Goal: Task Accomplishment & Management: Complete application form

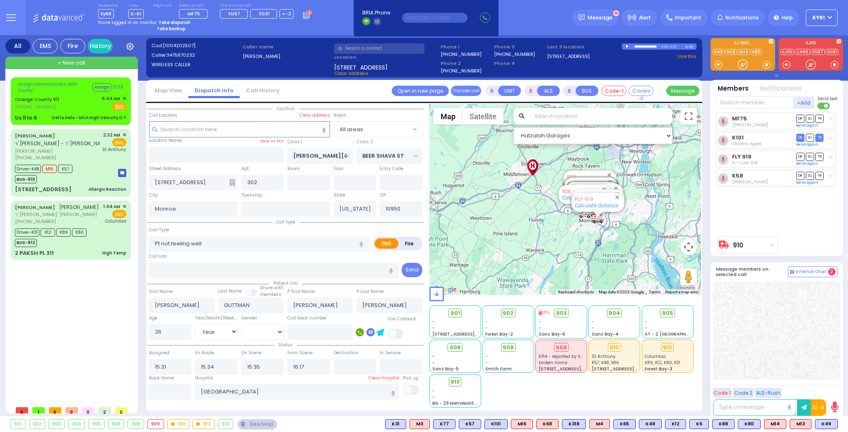
select select "Year"
select select "[DEMOGRAPHIC_DATA]"
select select "7"
click at [168, 20] on strong "Take dispatch" at bounding box center [175, 22] width 32 height 6
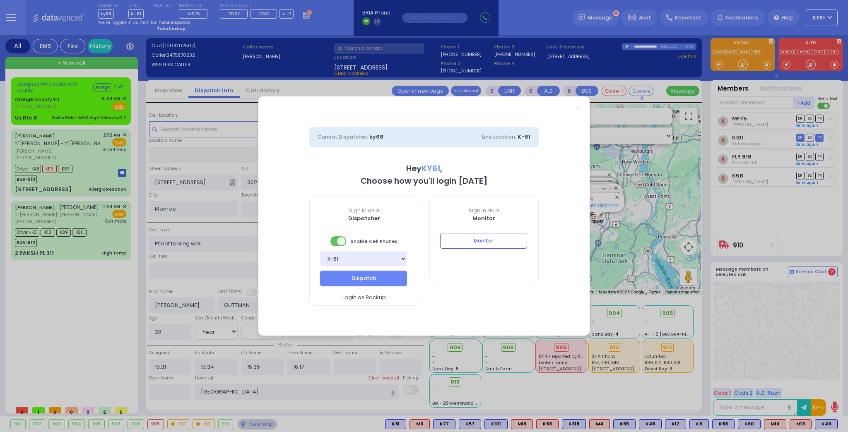
select select "7"
click at [367, 280] on button "Dispatch" at bounding box center [363, 279] width 87 height 16
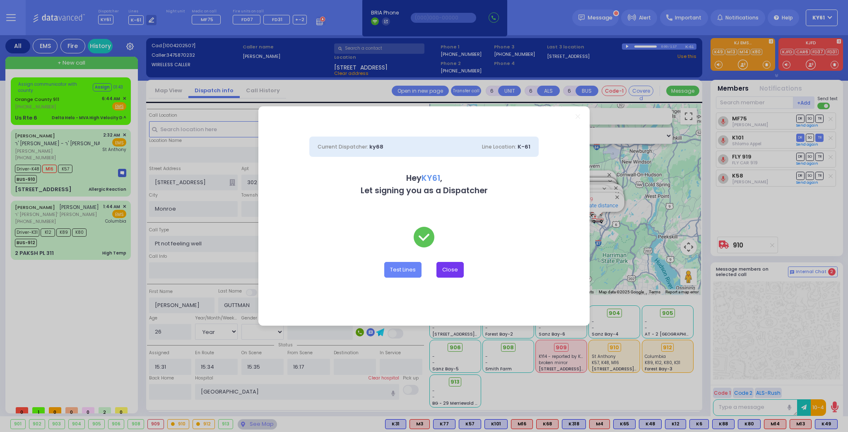
click at [450, 270] on button "Close" at bounding box center [450, 270] width 27 height 16
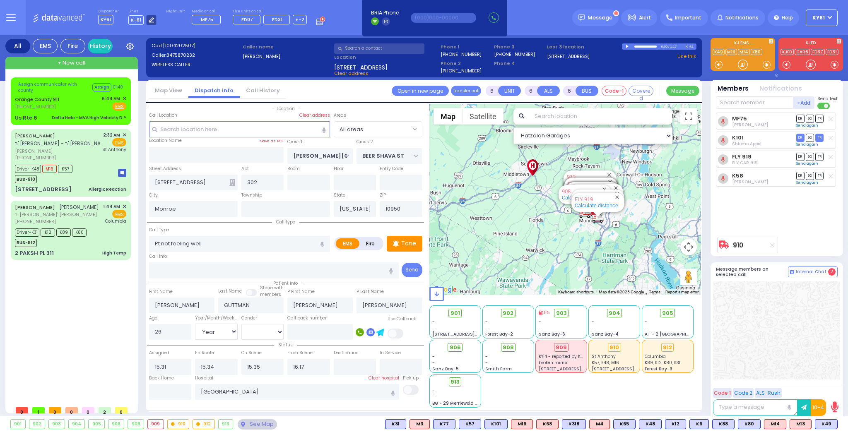
click at [150, 20] on icon at bounding box center [151, 19] width 5 height 5
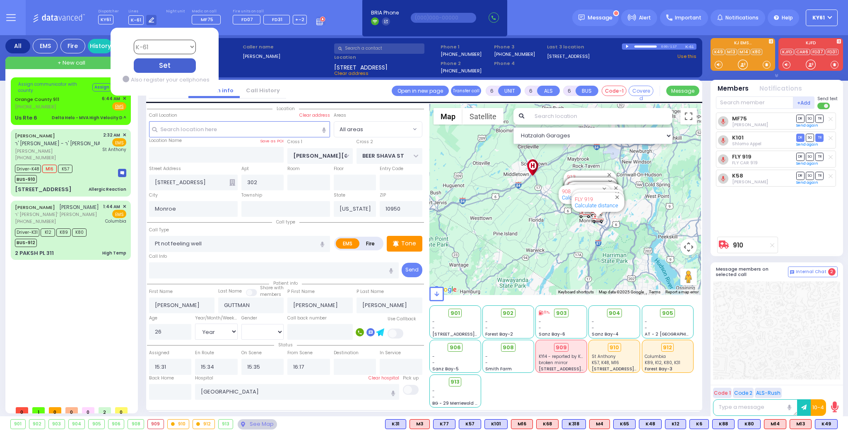
click at [148, 47] on select "Bay K-14 K-16 K-18 K-40 K-6 K-61 K-63 K-67 K-72 Medic 7 K-68 K-48 D-801 D-802 D…" at bounding box center [164, 47] width 62 height 14
select select "4"
click at [133, 40] on select "Bay K-14 K-16 K-18 K-40 K-6 K-61 K-63 K-67 K-72 Medic 7 K-68 K-48 D-801 D-802 D…" at bounding box center [164, 47] width 62 height 14
click at [166, 65] on div "Set" at bounding box center [164, 65] width 62 height 14
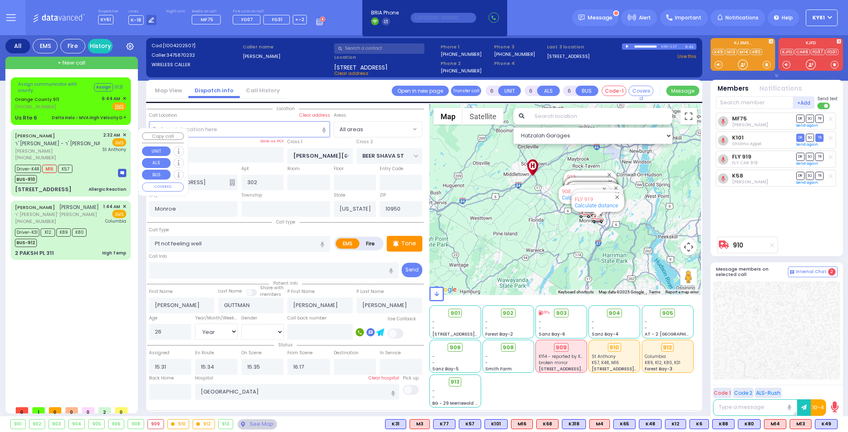
click at [101, 166] on div "Dispatcher KY61 ?" at bounding box center [424, 216] width 848 height 432
click at [177, 394] on input "text" at bounding box center [170, 392] width 43 height 16
type input "06:45"
click at [177, 391] on input "06:45" at bounding box center [170, 392] width 43 height 16
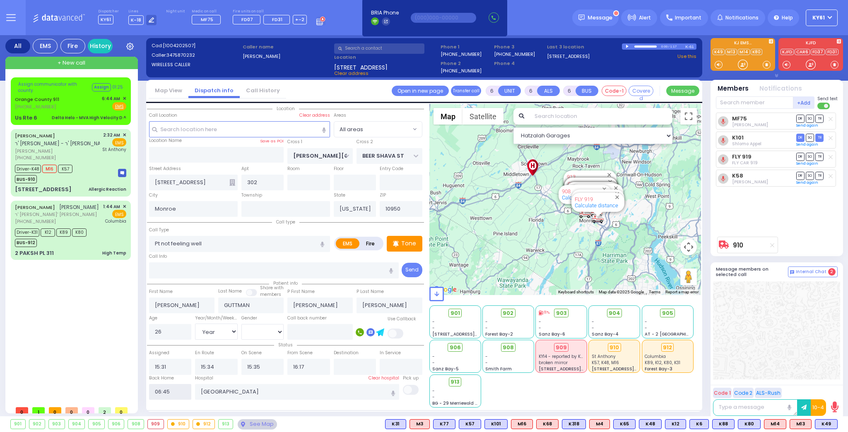
select select
radio input "true"
select select
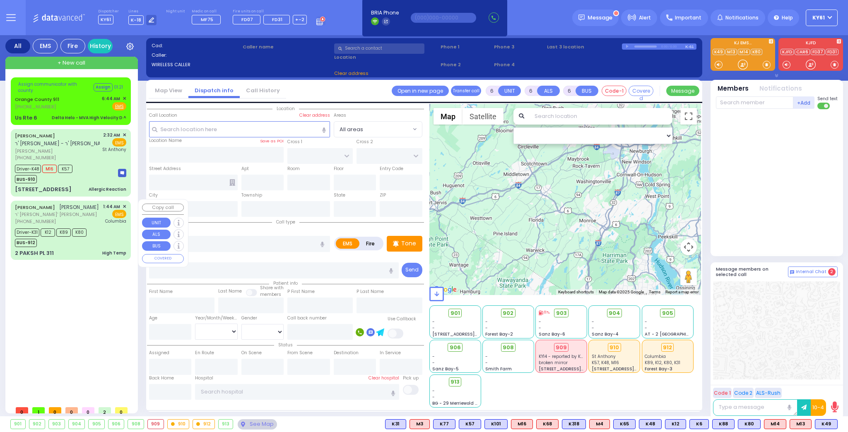
click at [107, 240] on div "Driver-K31 K12 K89 K80 BUS-912" at bounding box center [70, 237] width 111 height 21
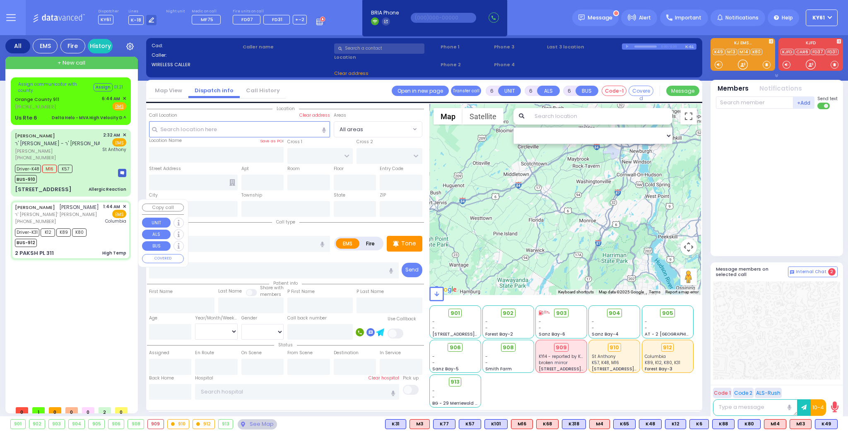
click at [107, 240] on div "Driver-K31 K12 K89 K80 BUS-912" at bounding box center [70, 237] width 111 height 21
select select
type input "High Temp"
radio input "true"
type input "[PERSON_NAME]"
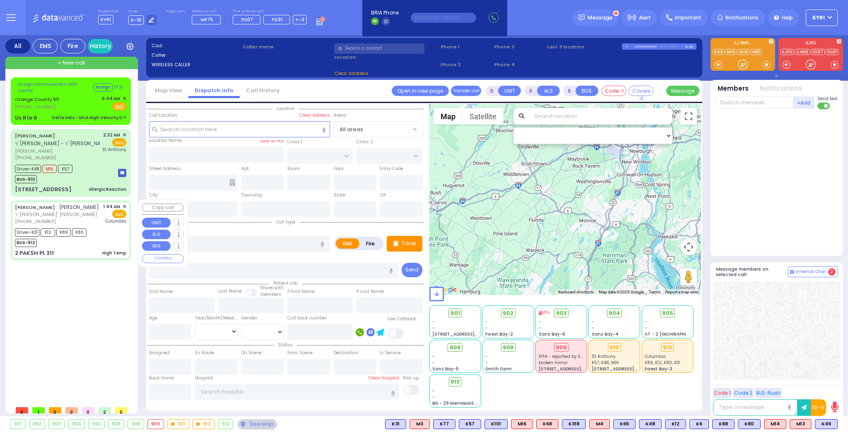
type input "[PERSON_NAME]"
type input "28"
select select "Day"
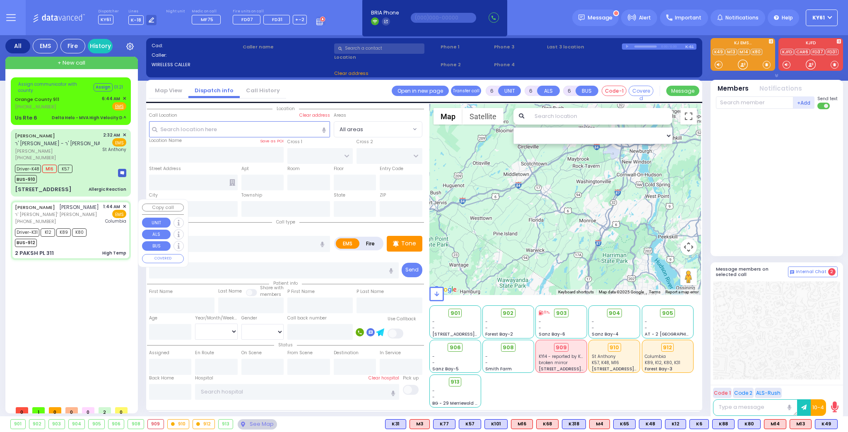
select select "[DEMOGRAPHIC_DATA]"
type input "01:44"
type input "01:47"
type input "01:49"
type input "02:09"
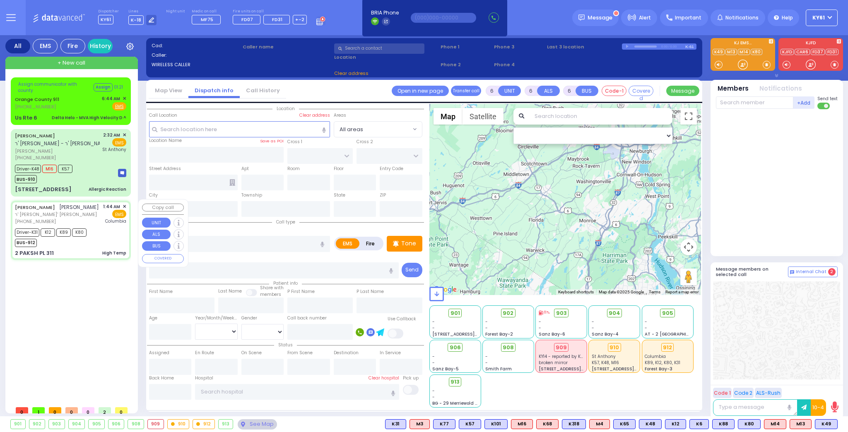
type input "03:05"
type input "03:25"
type input "[US_STATE][GEOGRAPHIC_DATA]- [GEOGRAPHIC_DATA]"
select select "Hatzalah Garages"
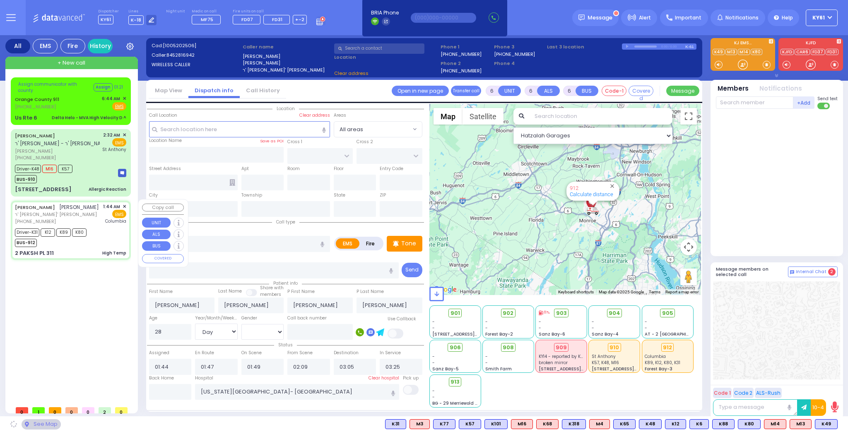
select select
radio input "true"
select select "Day"
select select "[DEMOGRAPHIC_DATA]"
select select "Hatzalah Garages"
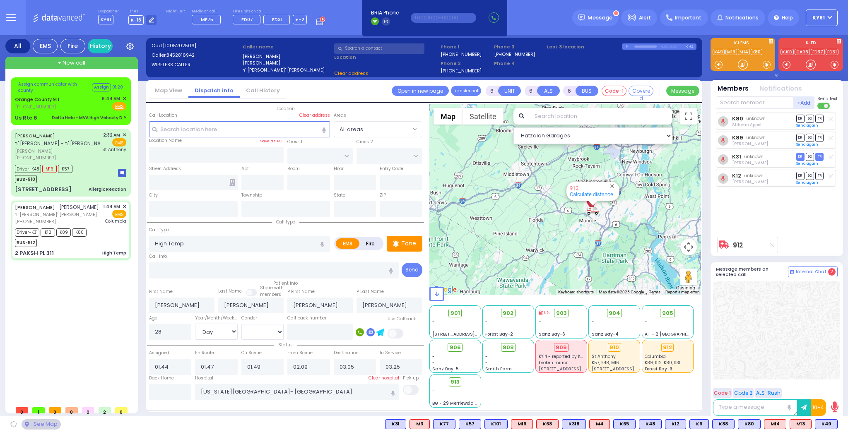
type input "NICKLESBURG RD"
type input "2 PAKSH PL"
type input "311"
type input "Monroe"
type input "[US_STATE]"
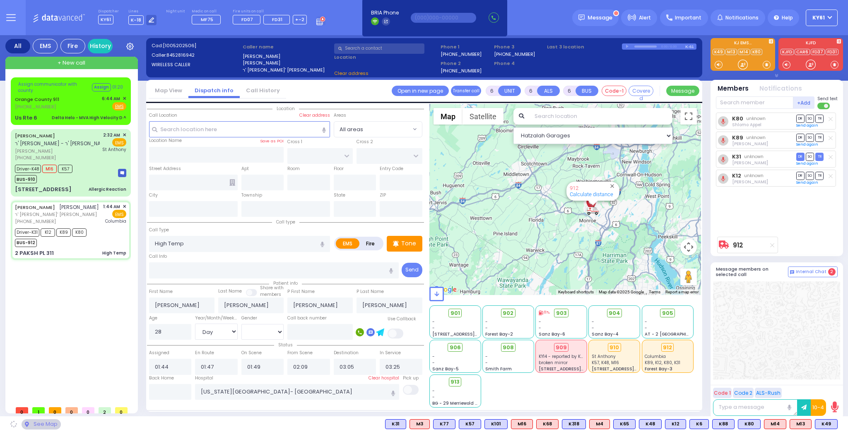
type input "10950"
select select "ATZEI TAMURIM"
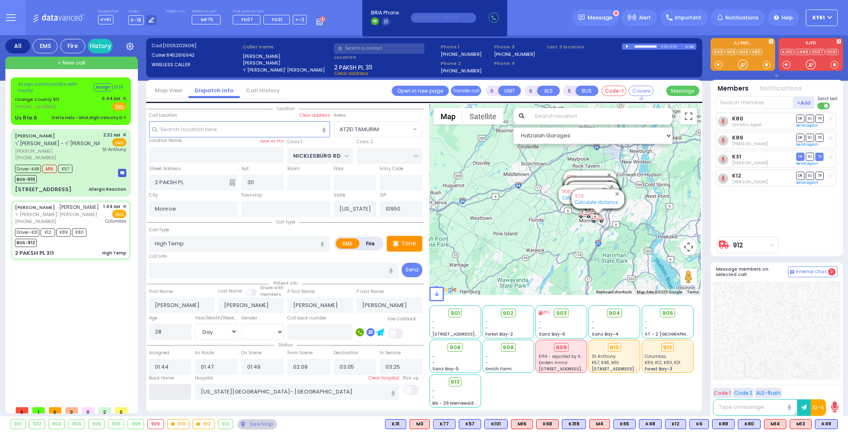
click at [186, 392] on input "text" at bounding box center [170, 392] width 43 height 16
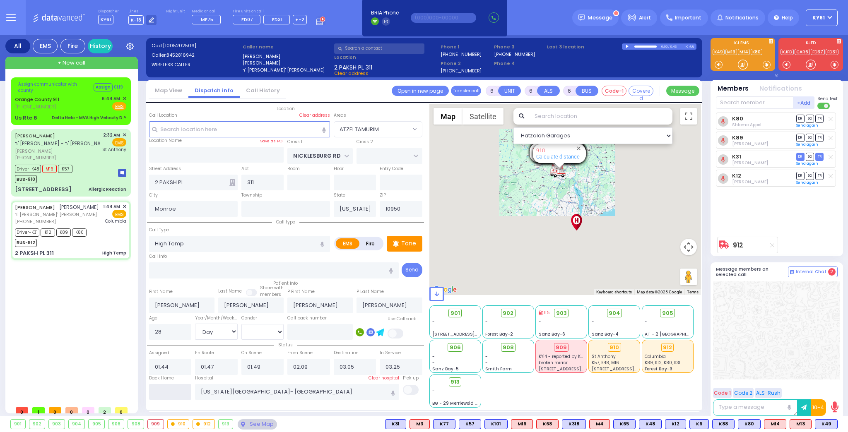
click at [186, 392] on input "text" at bounding box center [170, 392] width 43 height 16
type input "06:45"
click at [186, 392] on input "06:45" at bounding box center [170, 392] width 43 height 16
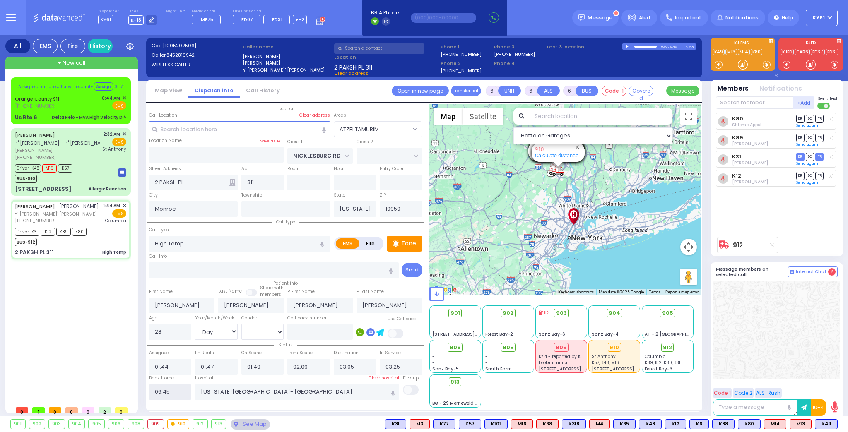
select select
radio input "true"
select select
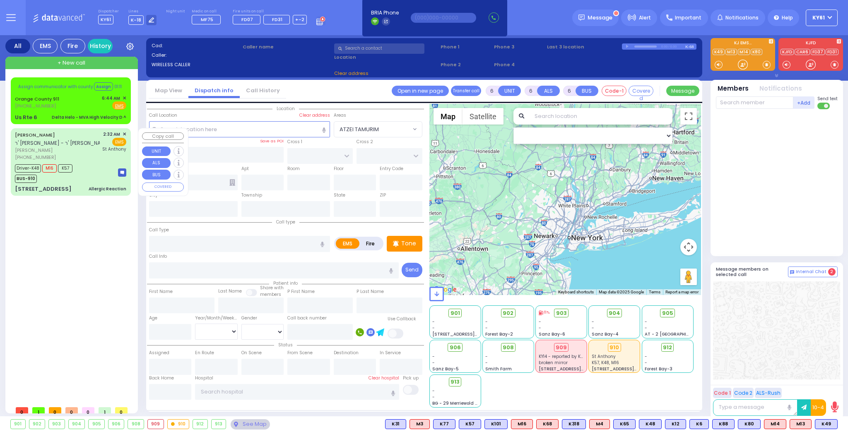
click at [75, 171] on div "Driver-K48 M16 K57 BUS-910" at bounding box center [46, 172] width 63 height 21
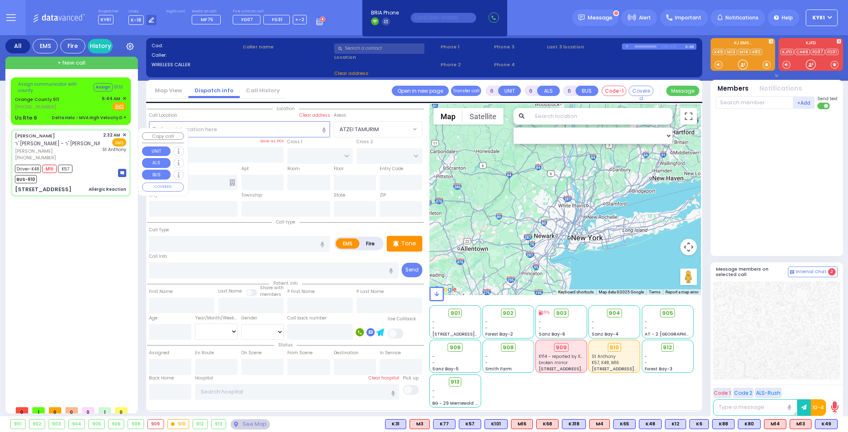
select select
type input "Allergic Reaction"
radio input "true"
type input "[PERSON_NAME]"
type input "EKSTEIN"
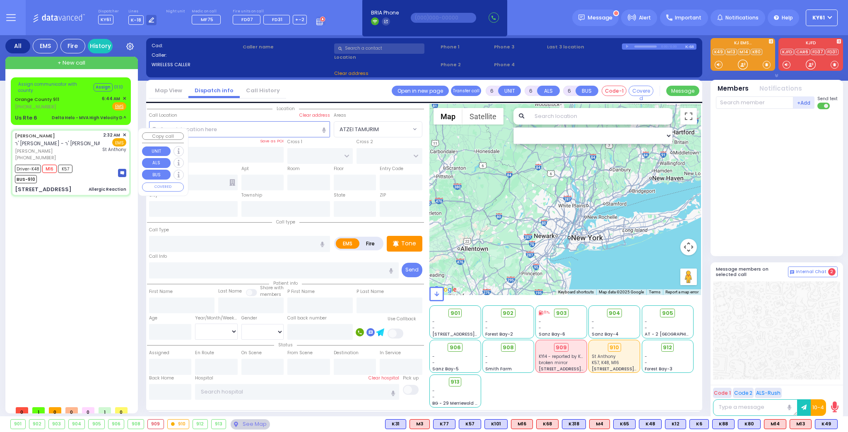
type input "Faigy"
type input "[PERSON_NAME]"
type input "24"
select select "Year"
select select "[DEMOGRAPHIC_DATA]"
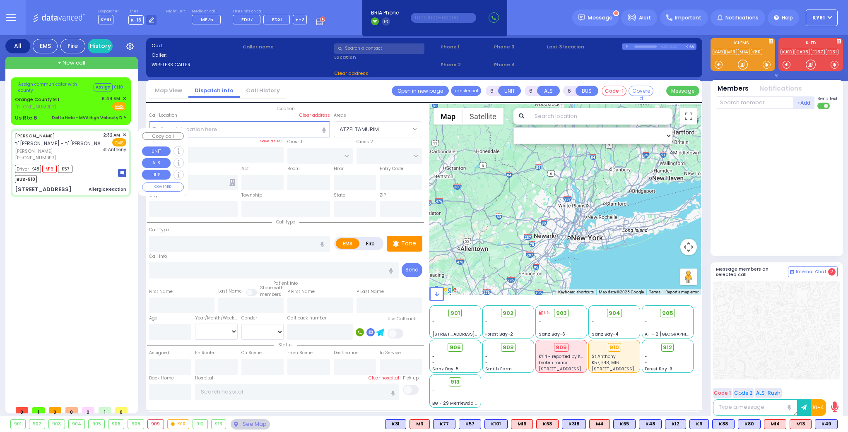
type input "02:32"
type input "02:33"
type input "02:38"
type input "02:59"
type input "03:19"
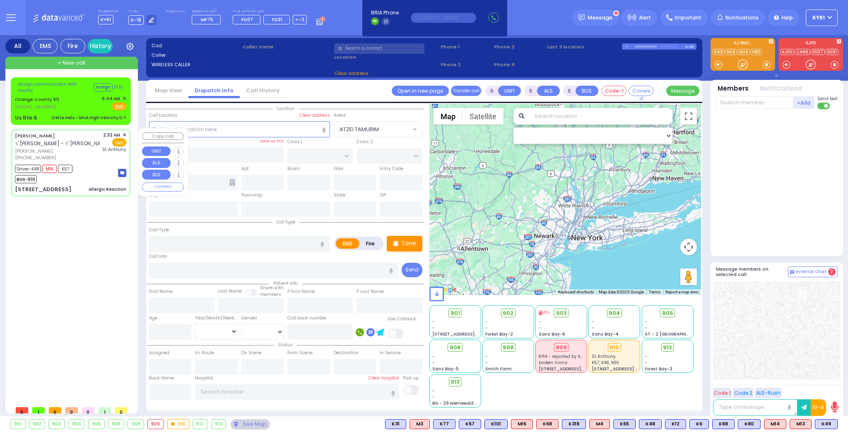
type input "03:21"
type input "[GEOGRAPHIC_DATA]"
select select "Hatzalah Garages"
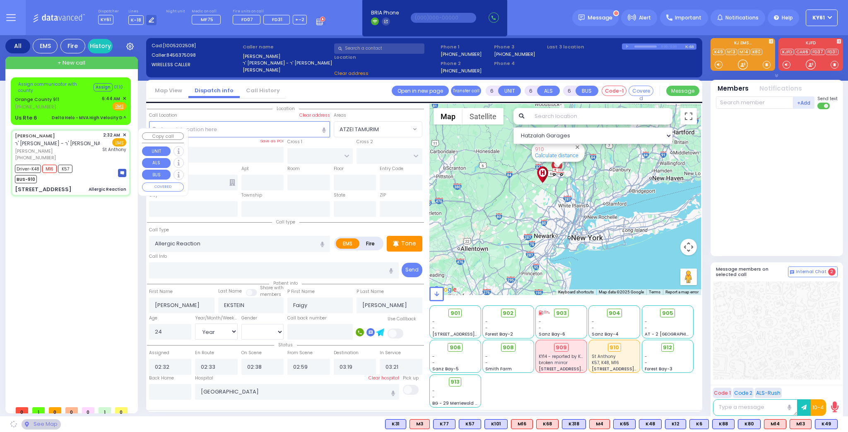
type input "YOEL KLEIN BLVD"
type input "MERON DR"
type input "[STREET_ADDRESS]"
type input "303"
type input "Monroe"
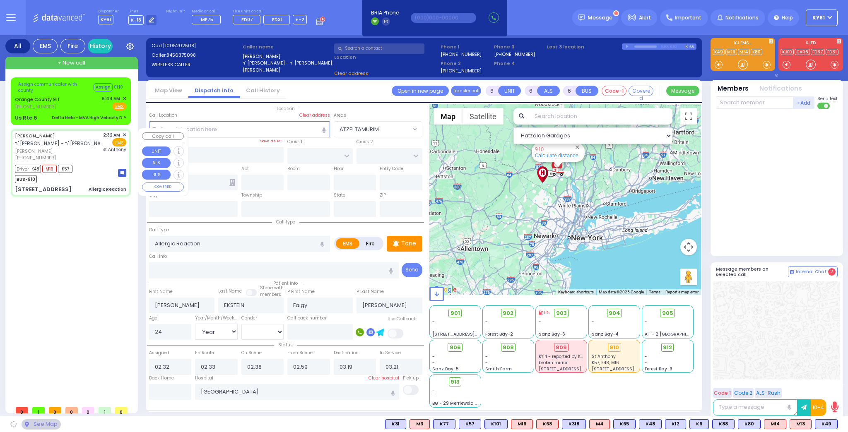
type input "[US_STATE]"
type input "10950"
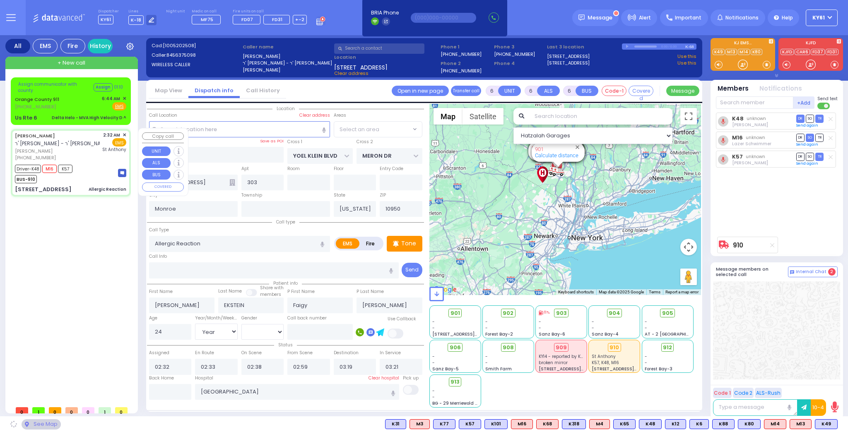
select select "SECTION 6"
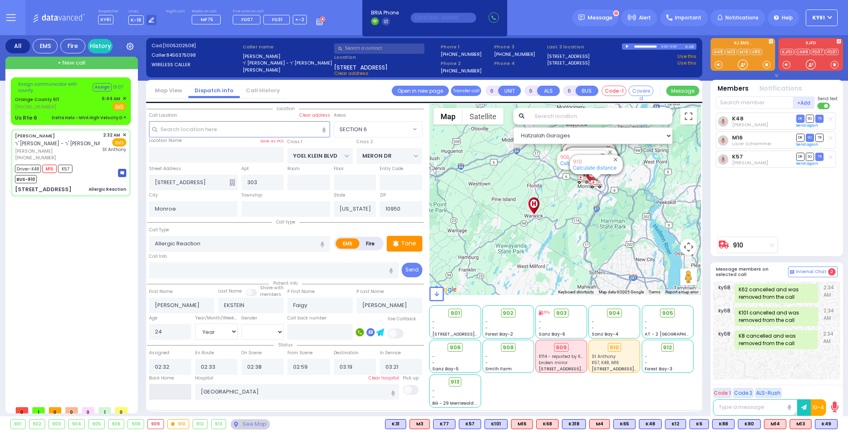
click at [184, 392] on input "text" at bounding box center [170, 392] width 43 height 16
type input "06:45"
select select
radio input "true"
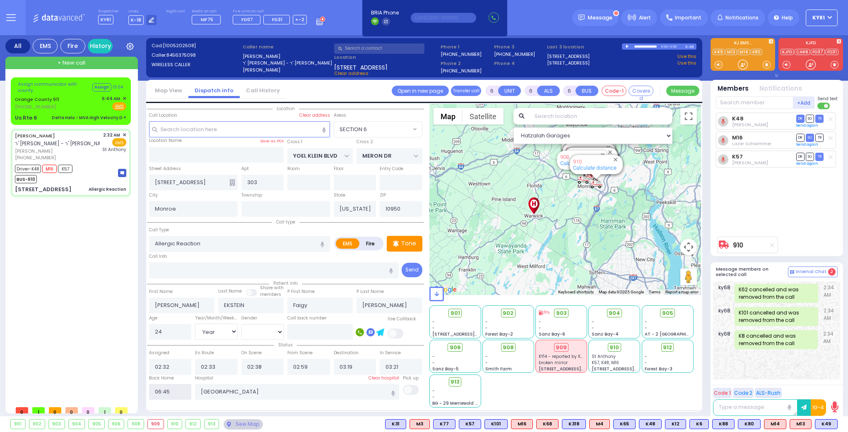
select select
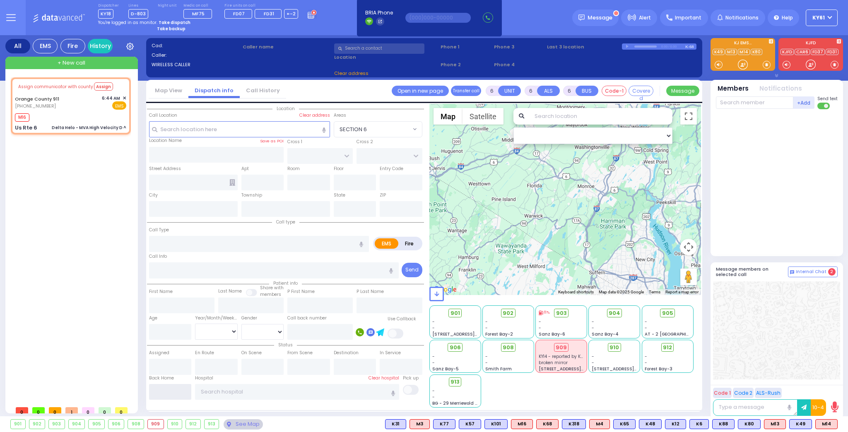
select select
type input "Delta Helo - MVA High Velocity D ^"
radio input "true"
type input "Nature: : Delta Helo - MVA High Velocity D ^ Address: : [GEOGRAPHIC_DATA]: : [G…"
select select
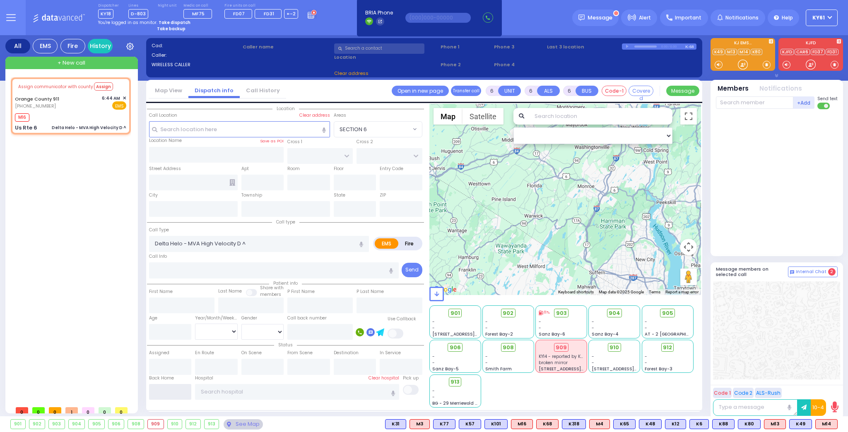
type input "06:48"
select select "Hatzalah Garages"
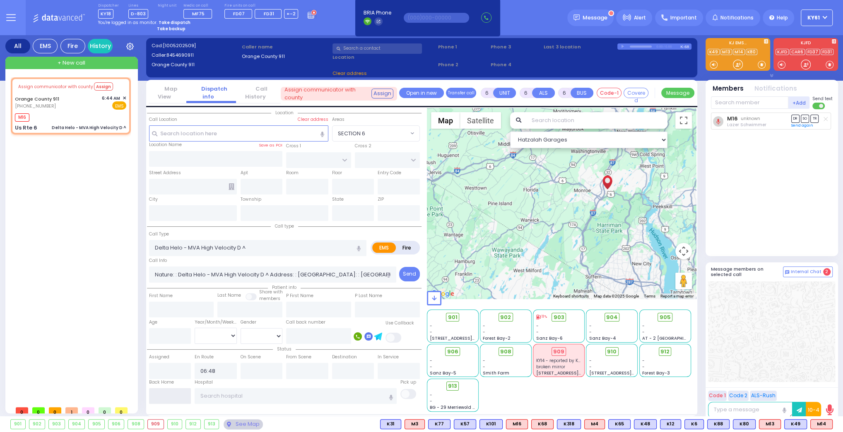
type input "Us Rte 6"
type input "Monroe"
type input "[US_STATE]"
type input "10928"
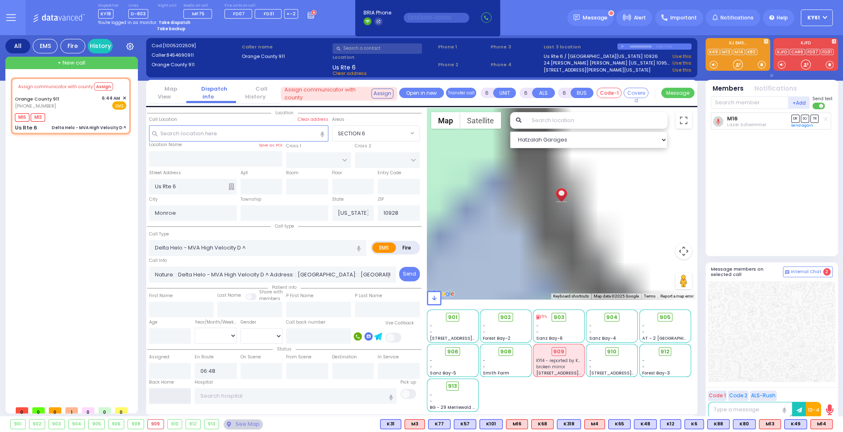
select select
radio input "true"
select select
select select "Hatzalah Garages"
